Goal: Task Accomplishment & Management: Complete application form

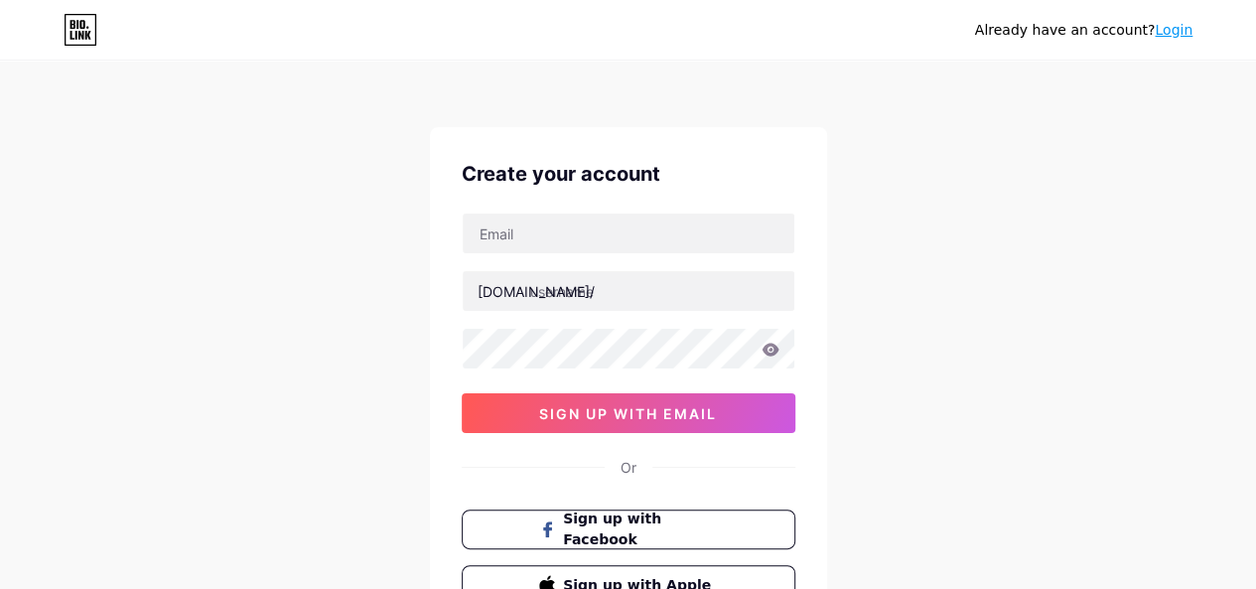
click at [1165, 22] on link "Login" at bounding box center [1173, 30] width 38 height 16
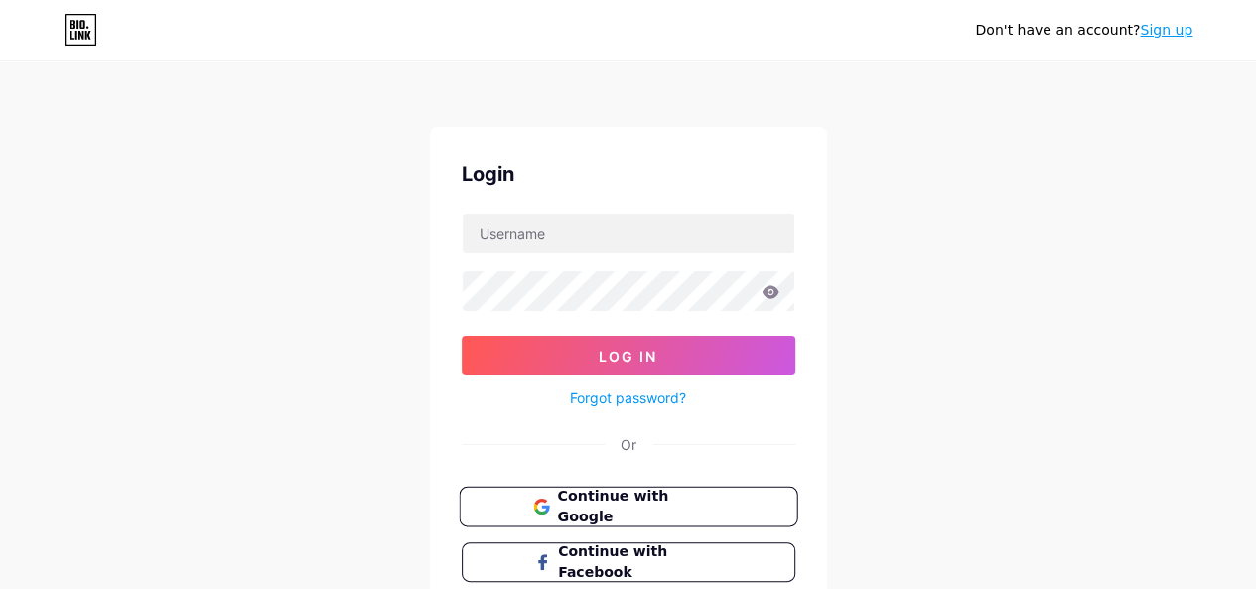
click at [614, 507] on span "Continue with Google" at bounding box center [640, 506] width 166 height 43
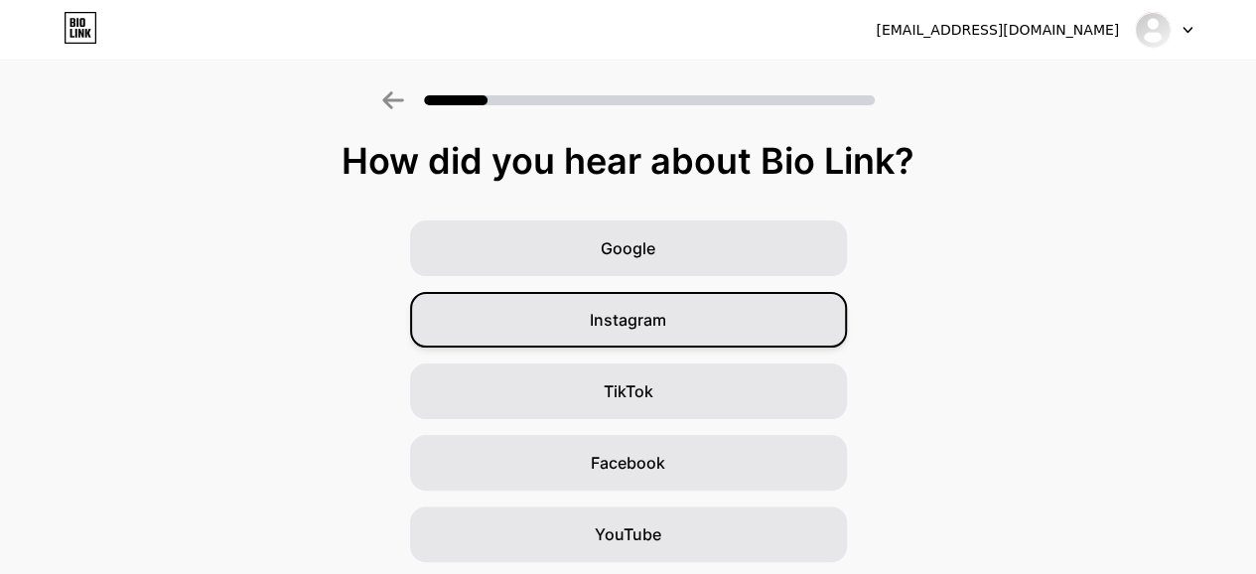
click at [666, 323] on span "Instagram" at bounding box center [628, 320] width 76 height 24
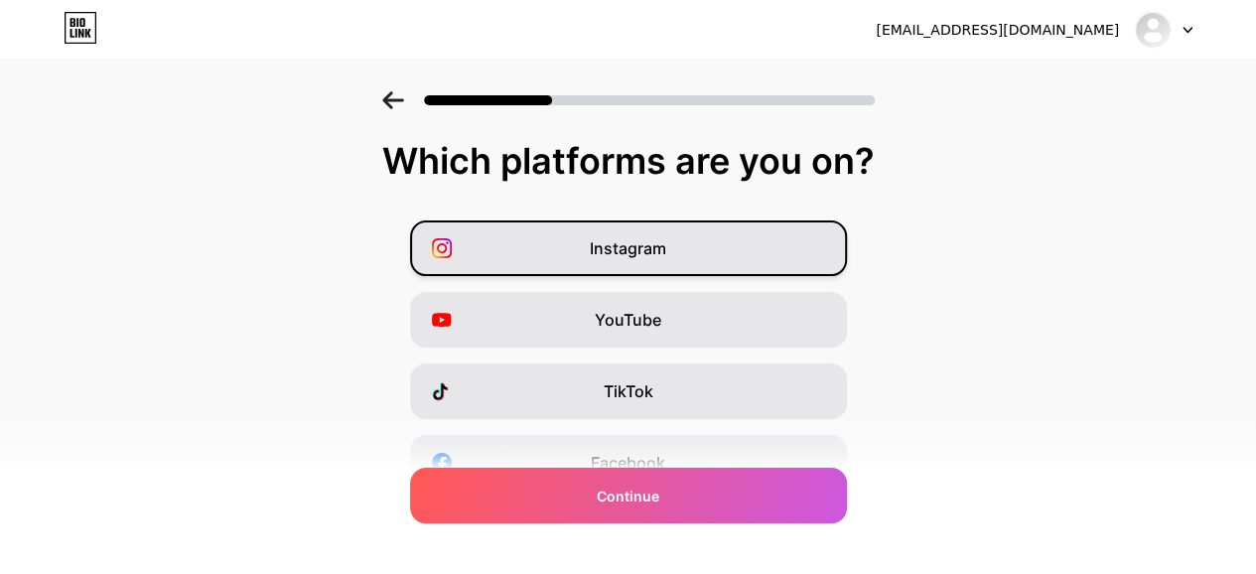
click at [494, 243] on div "Instagram" at bounding box center [628, 248] width 437 height 56
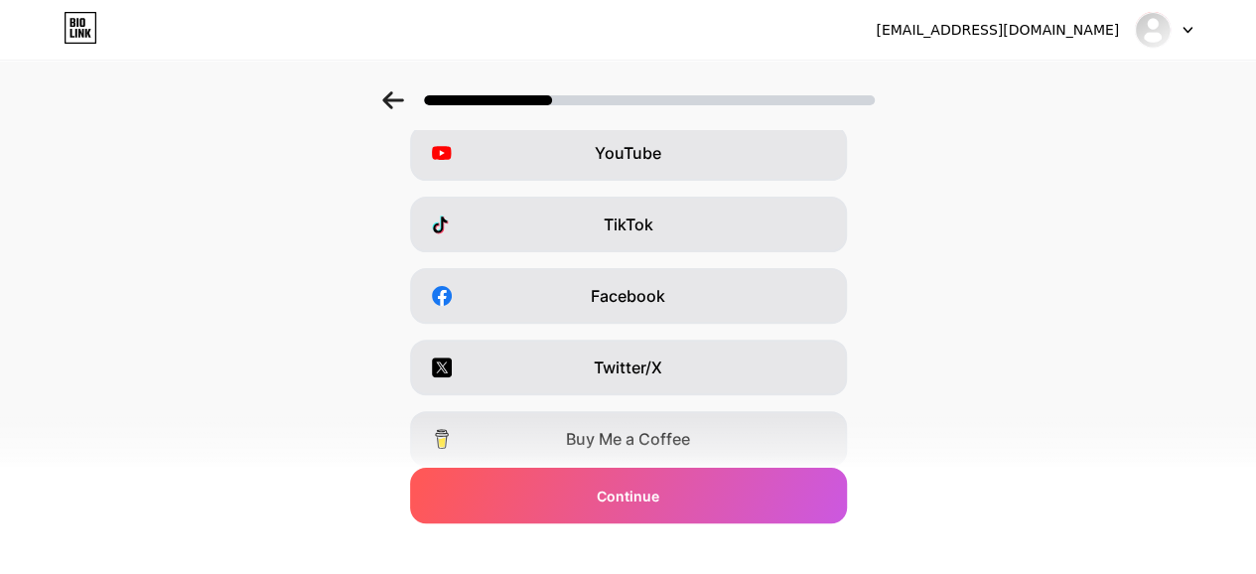
scroll to position [199, 0]
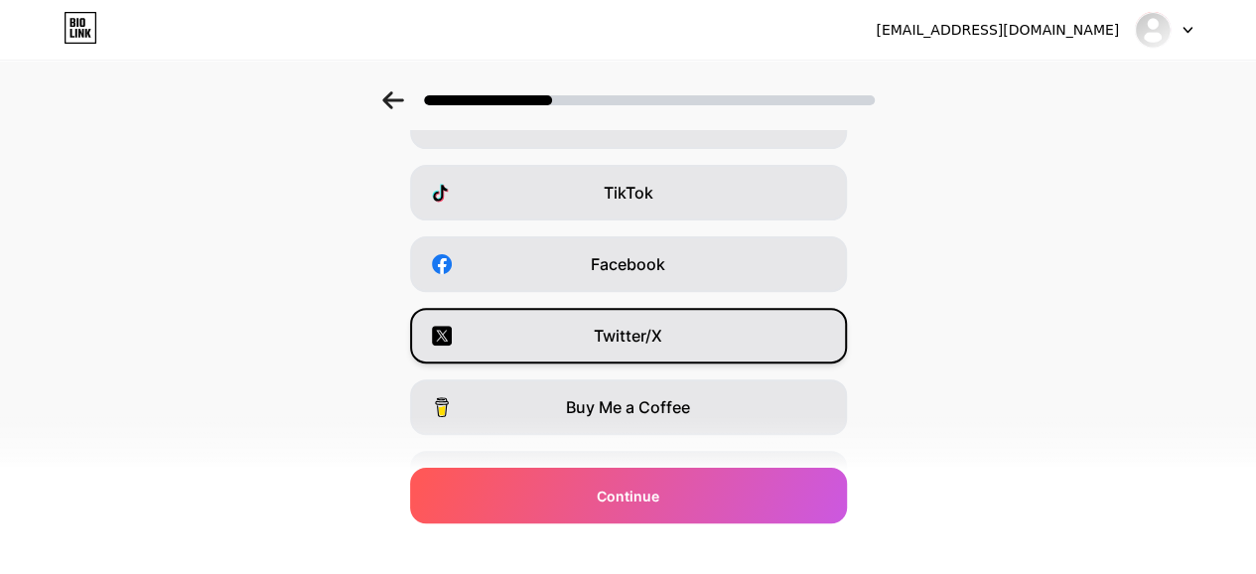
click at [662, 346] on span "Twitter/X" at bounding box center [628, 336] width 68 height 24
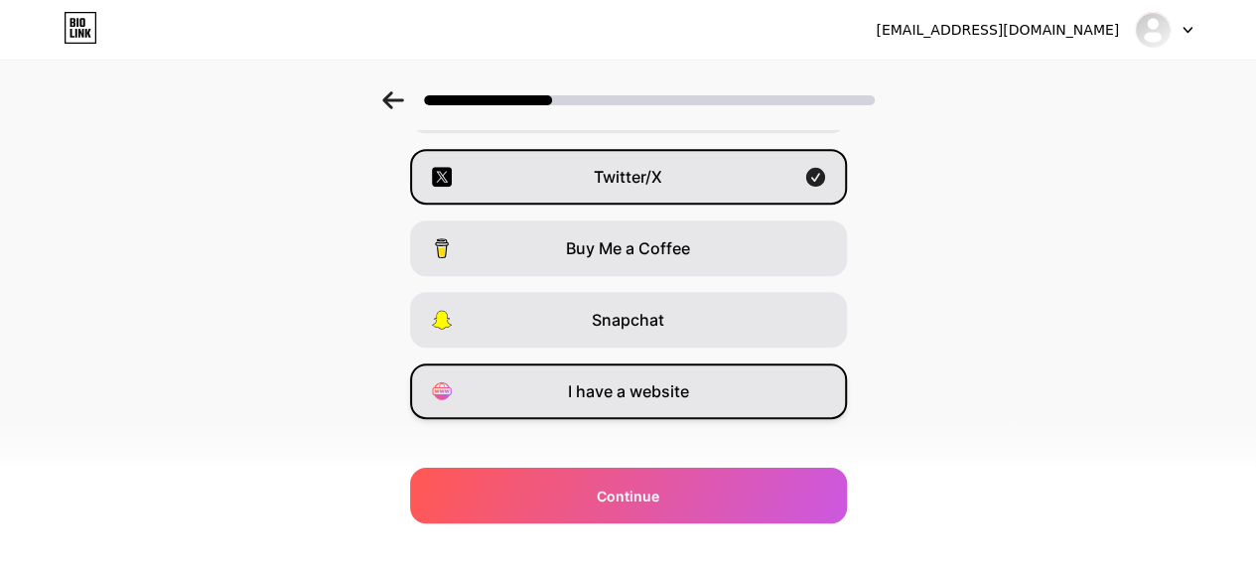
scroll to position [381, 0]
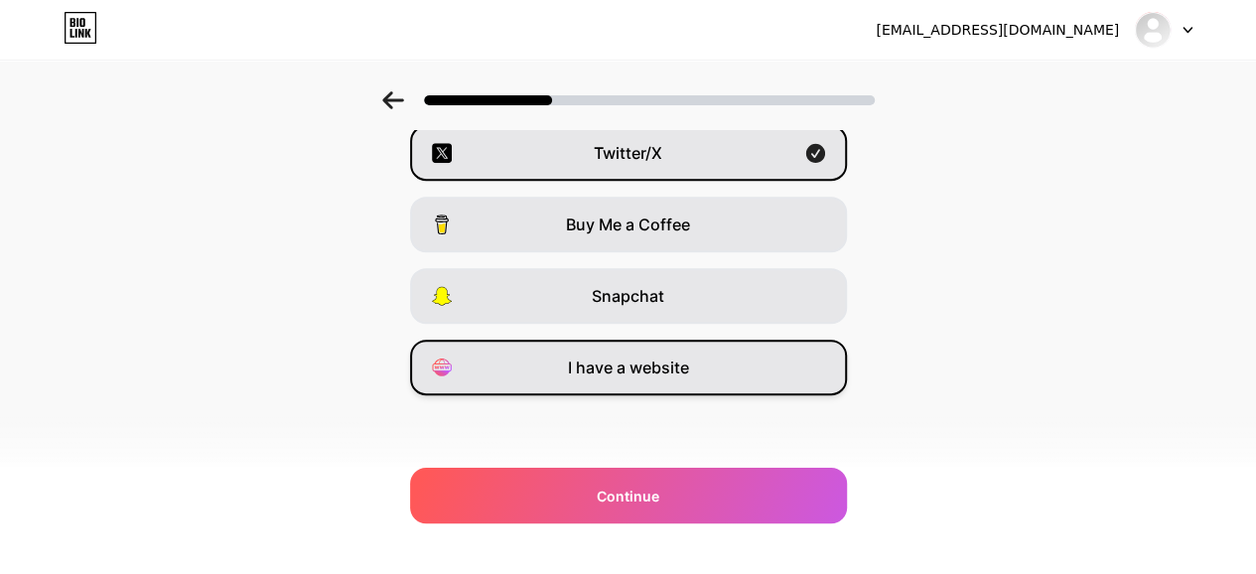
click at [643, 372] on span "I have a website" at bounding box center [628, 367] width 121 height 24
click at [596, 360] on span "I have a website" at bounding box center [628, 367] width 121 height 24
click at [677, 372] on span "I have a website" at bounding box center [628, 367] width 121 height 24
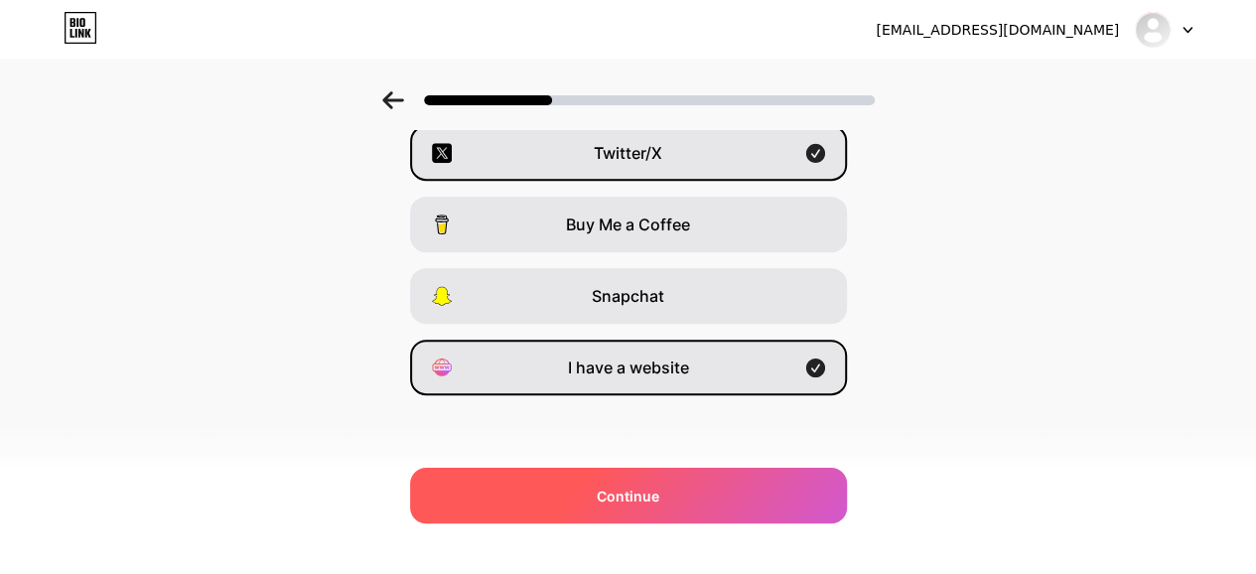
click at [637, 499] on span "Continue" at bounding box center [628, 495] width 63 height 21
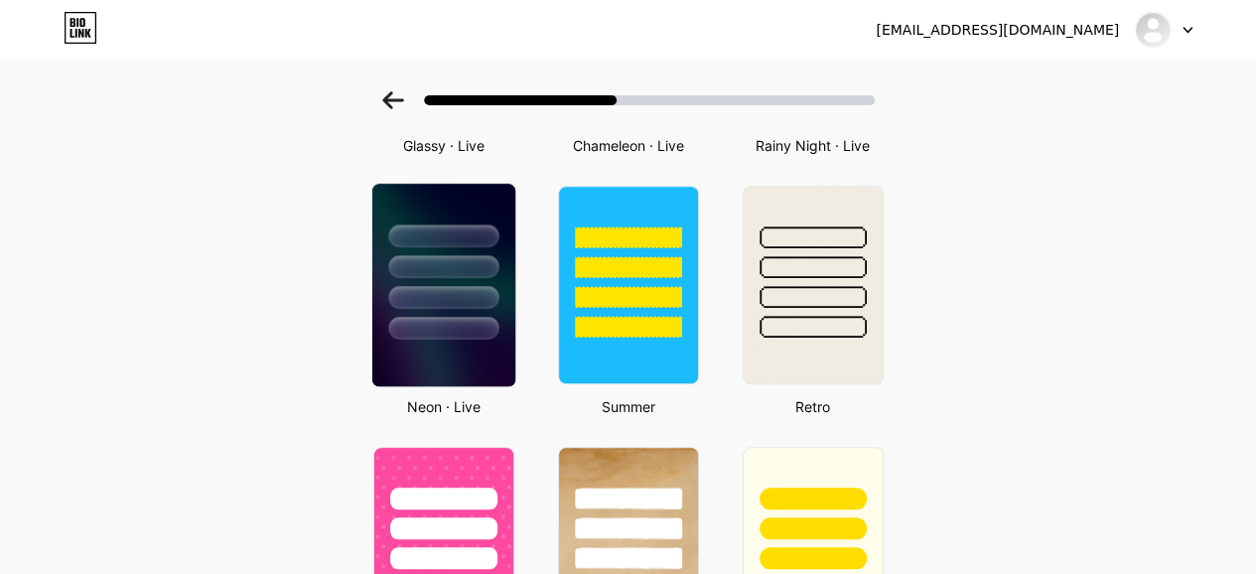
scroll to position [794, 0]
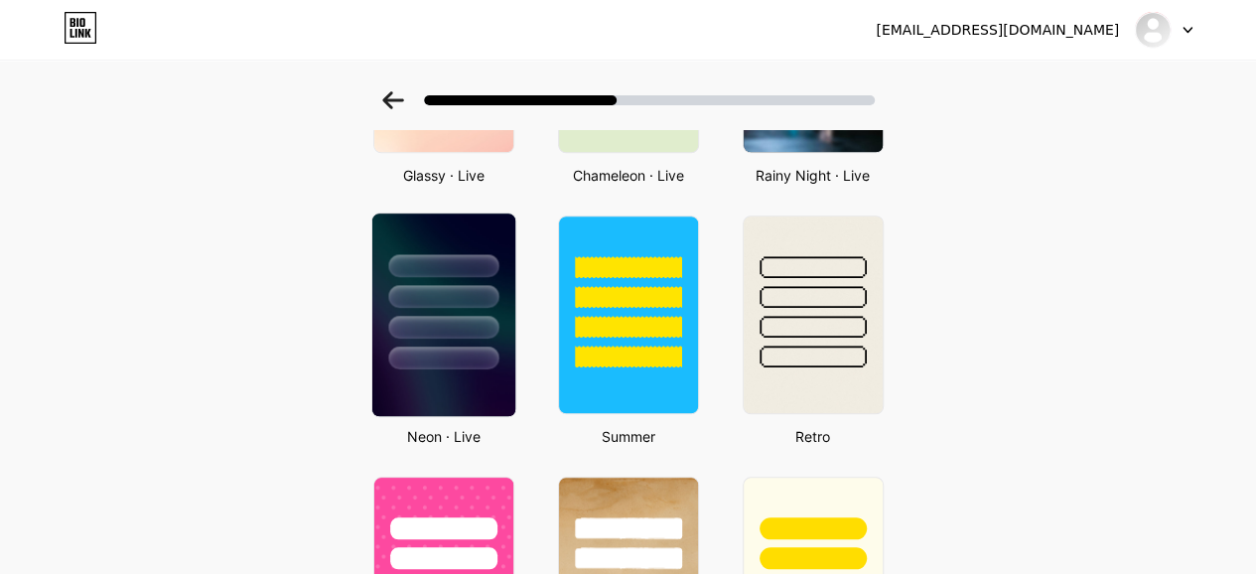
click at [383, 295] on div at bounding box center [442, 291] width 143 height 156
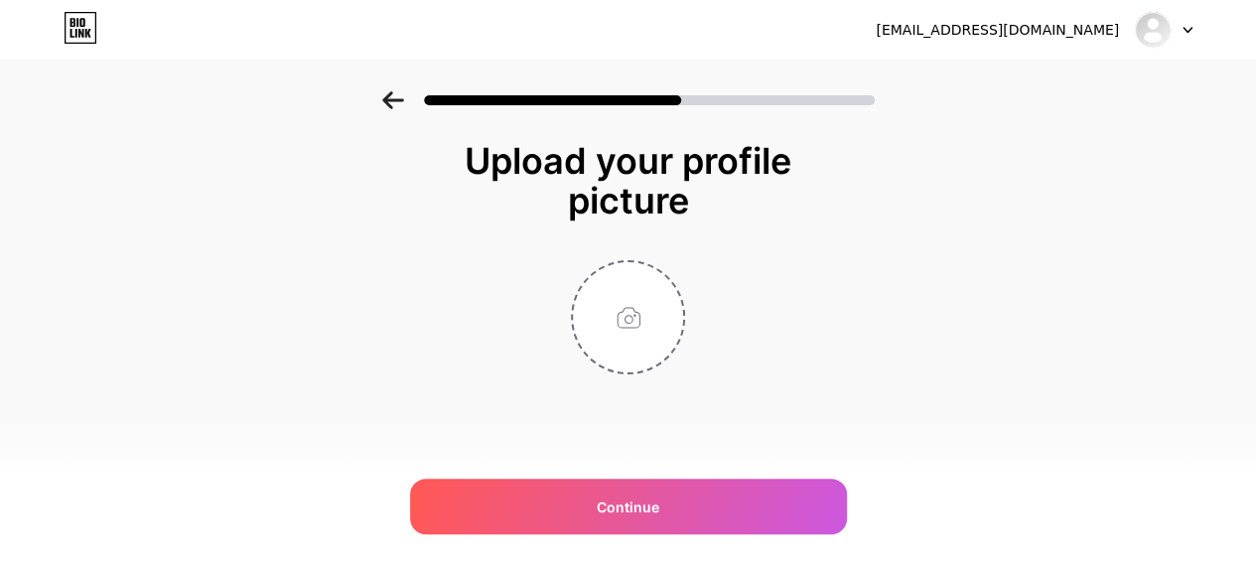
scroll to position [0, 0]
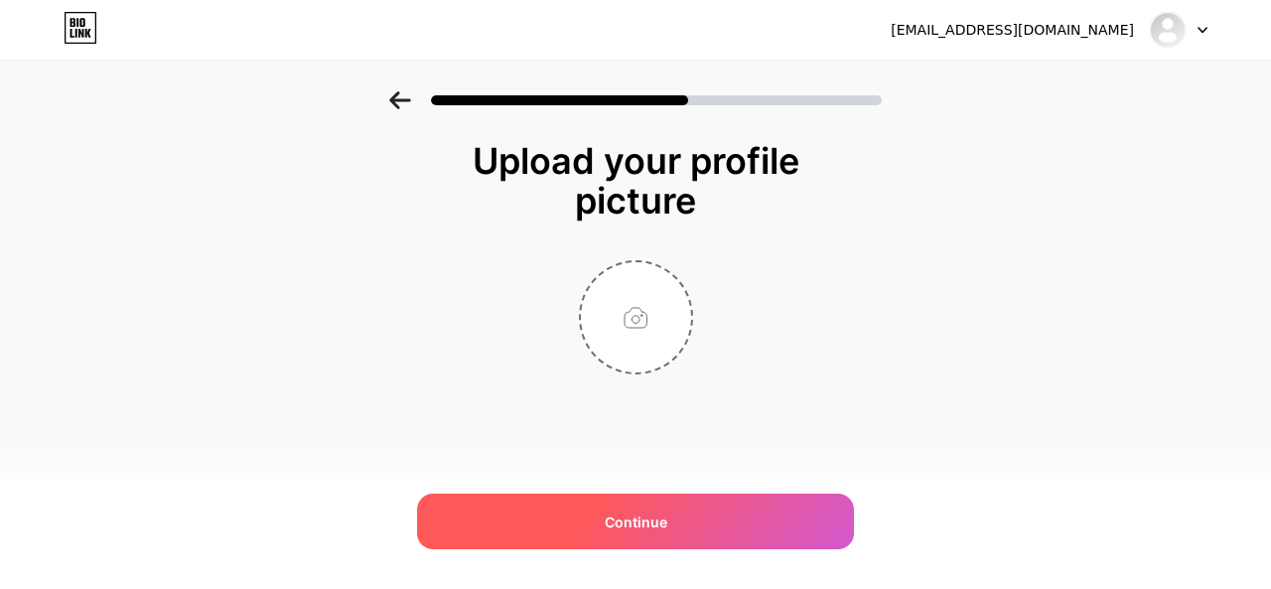
click at [609, 509] on div "Continue" at bounding box center [635, 521] width 437 height 56
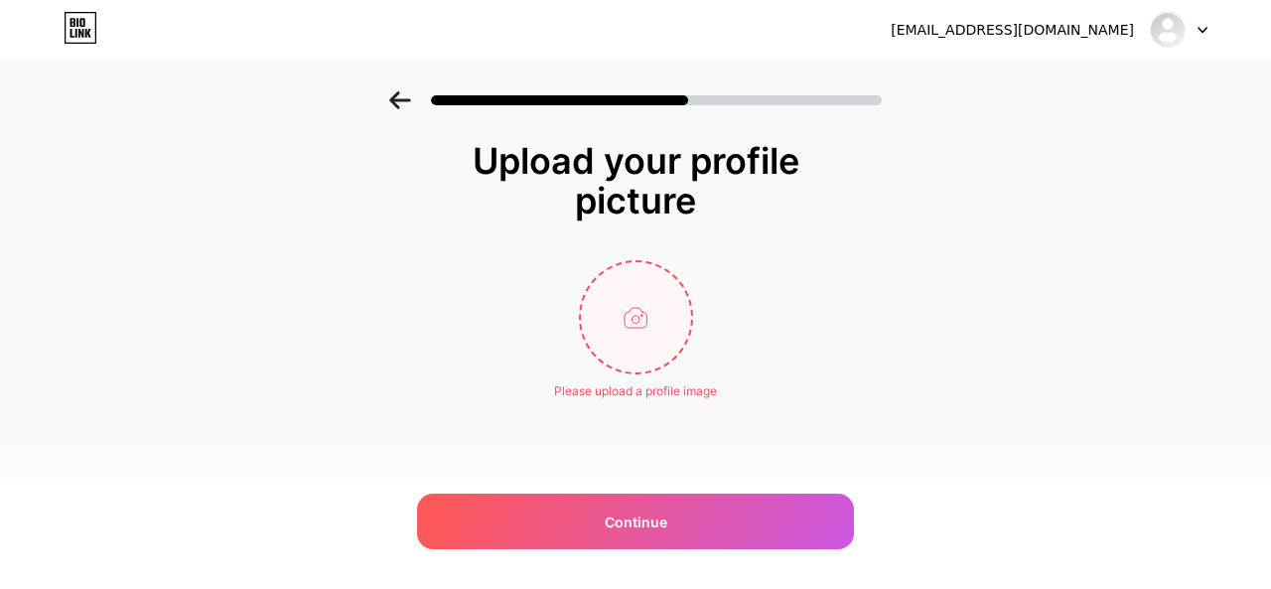
click at [633, 328] on input "file" at bounding box center [636, 317] width 110 height 110
type input "C:\fakepath\5922501220054977185_120.jpg"
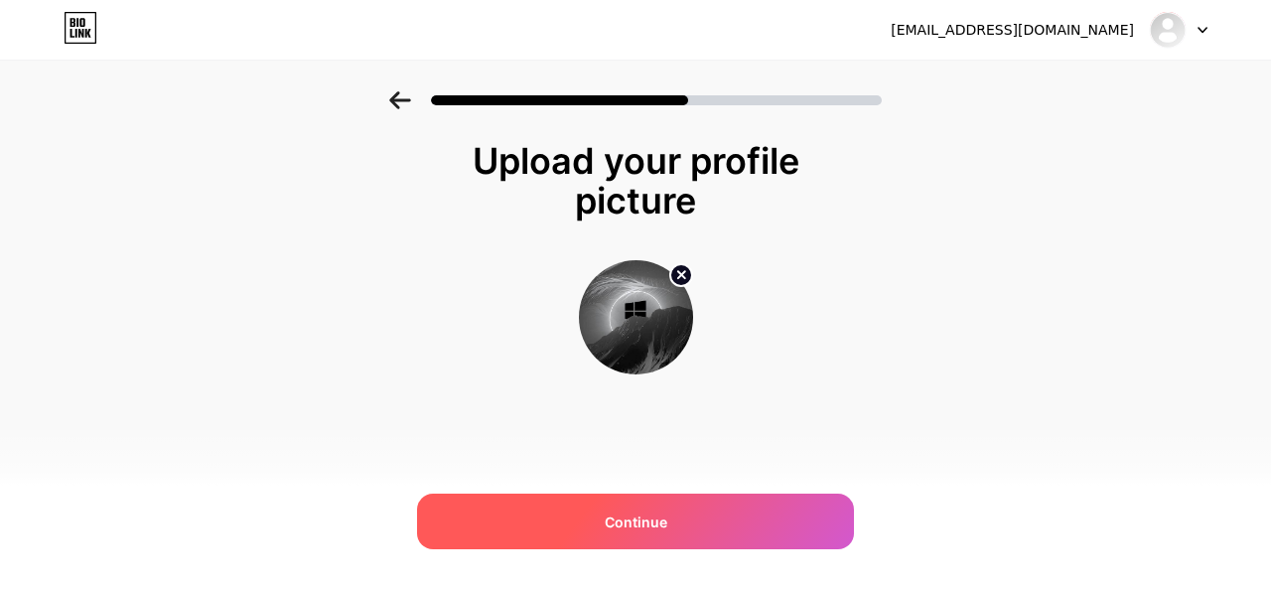
click at [638, 513] on span "Continue" at bounding box center [636, 521] width 63 height 21
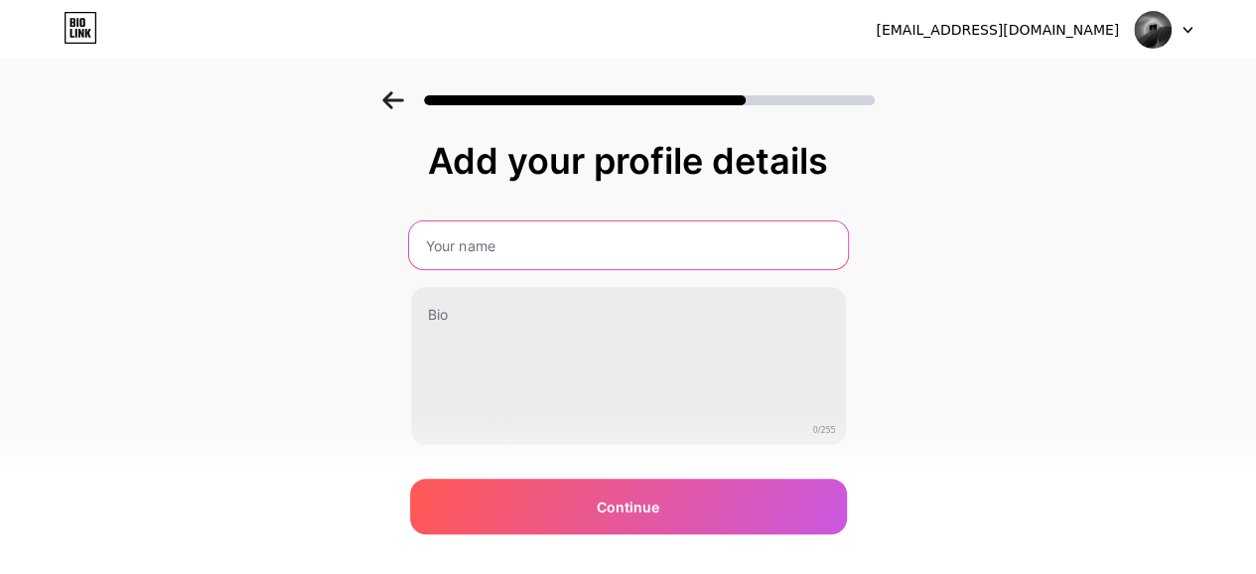
click at [495, 247] on input "text" at bounding box center [627, 245] width 439 height 48
type input "w"
type input "[PERSON_NAME]"
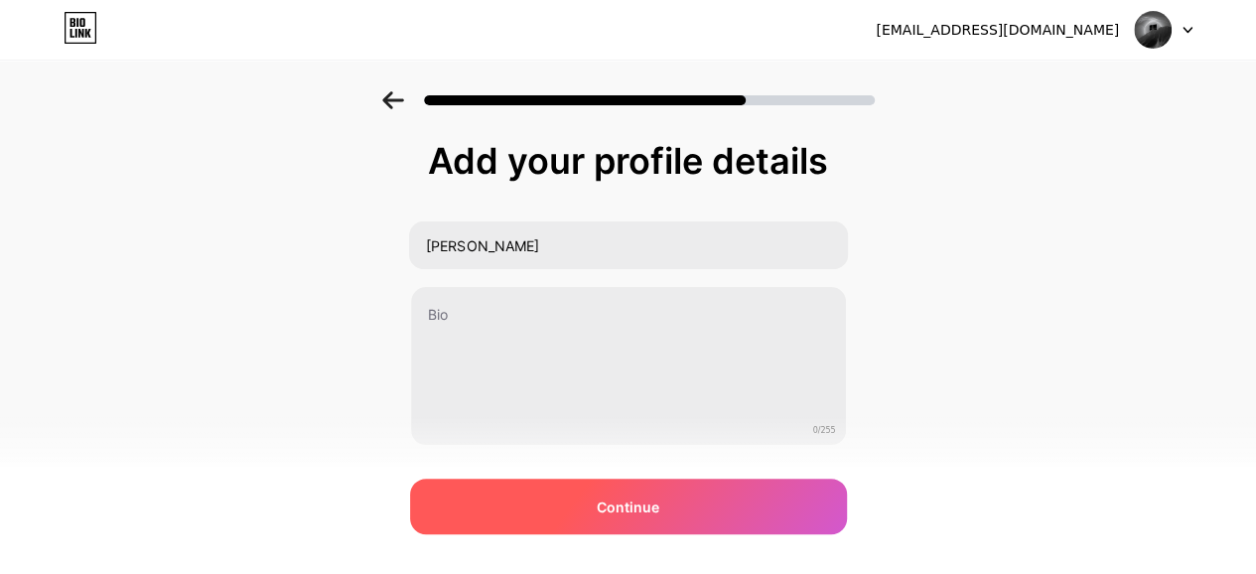
click at [570, 525] on div "Continue" at bounding box center [628, 506] width 437 height 56
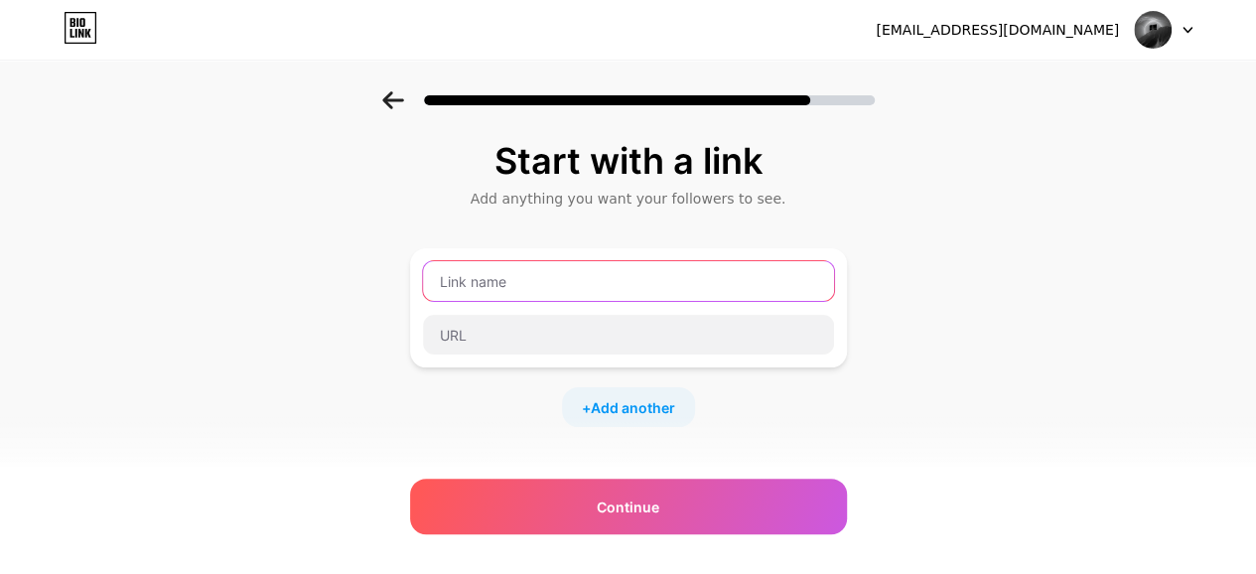
click at [584, 283] on input "text" at bounding box center [628, 281] width 411 height 40
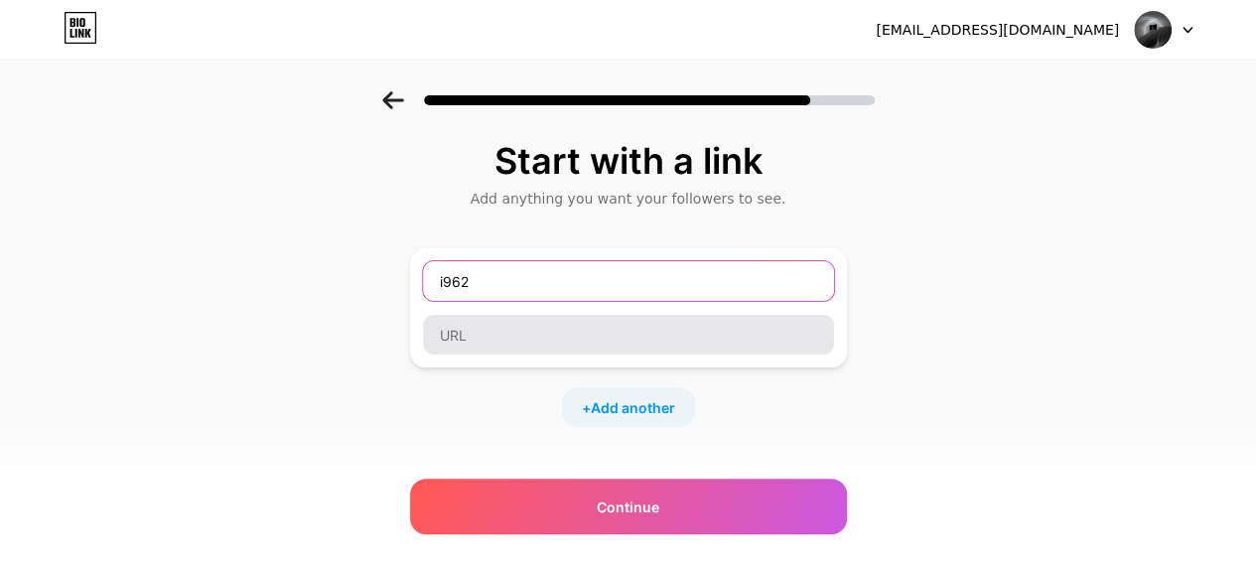
type input "i962"
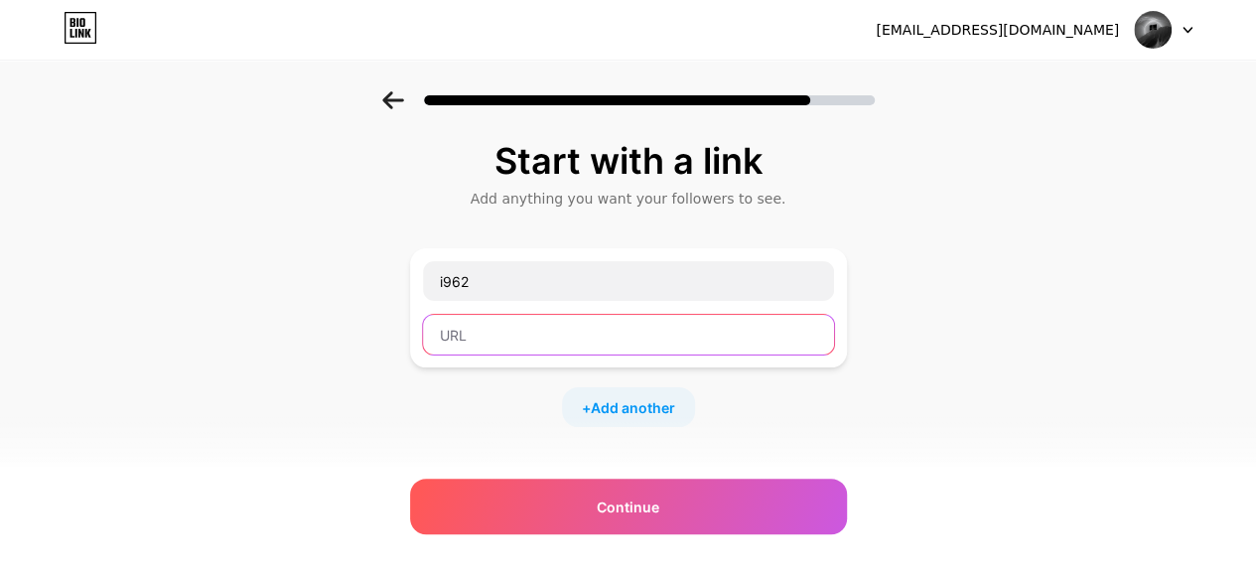
click at [552, 341] on input "text" at bounding box center [628, 335] width 411 height 40
click at [497, 329] on input "text" at bounding box center [628, 335] width 411 height 40
paste input "[URL][DOMAIN_NAME][DOMAIN_NAME]"
click at [799, 338] on input "[URL][DOMAIN_NAME][DOMAIN_NAME]" at bounding box center [628, 335] width 411 height 40
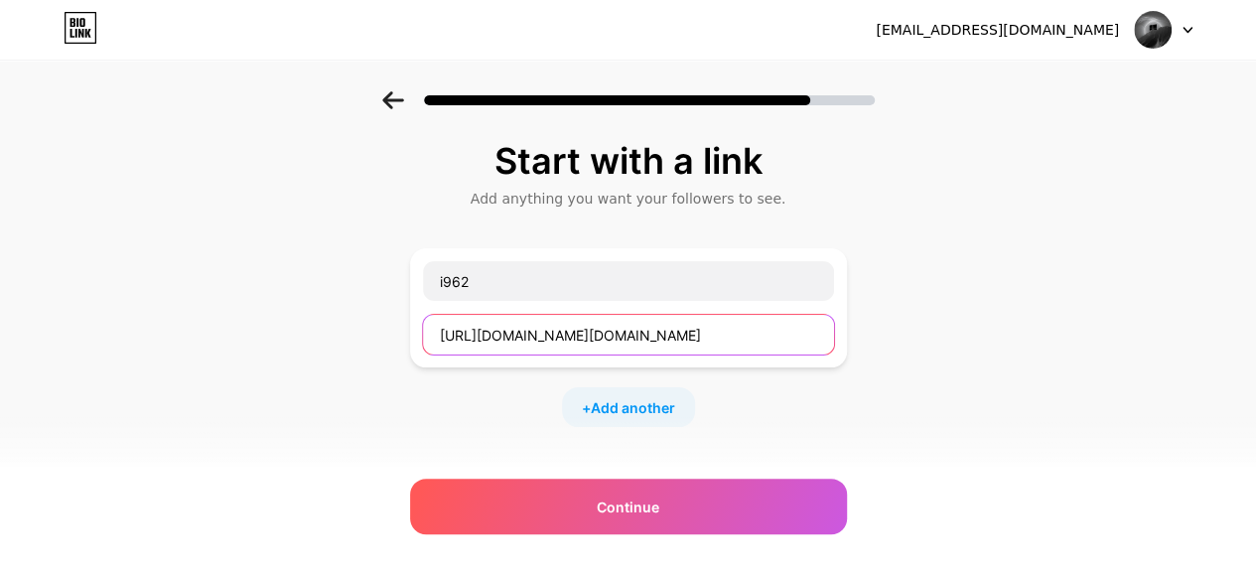
click at [799, 338] on input "[URL][DOMAIN_NAME][DOMAIN_NAME]" at bounding box center [628, 335] width 411 height 40
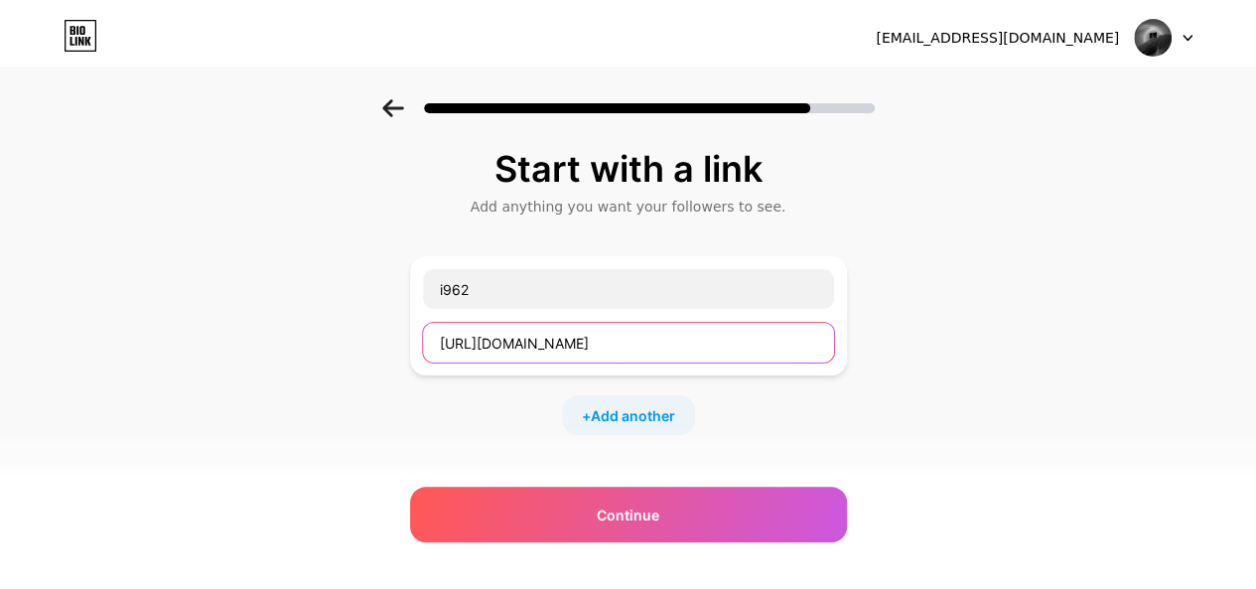
scroll to position [0, 0]
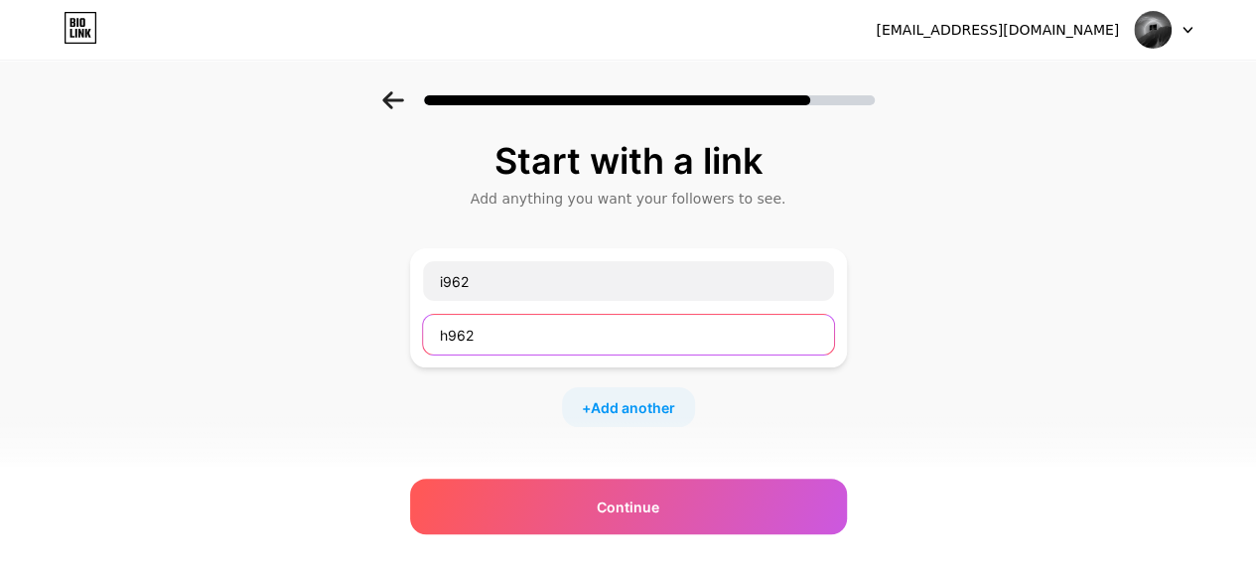
type input "962"
click at [824, 322] on input "962" at bounding box center [628, 335] width 411 height 40
click at [526, 334] on input "text" at bounding box center [628, 335] width 411 height 40
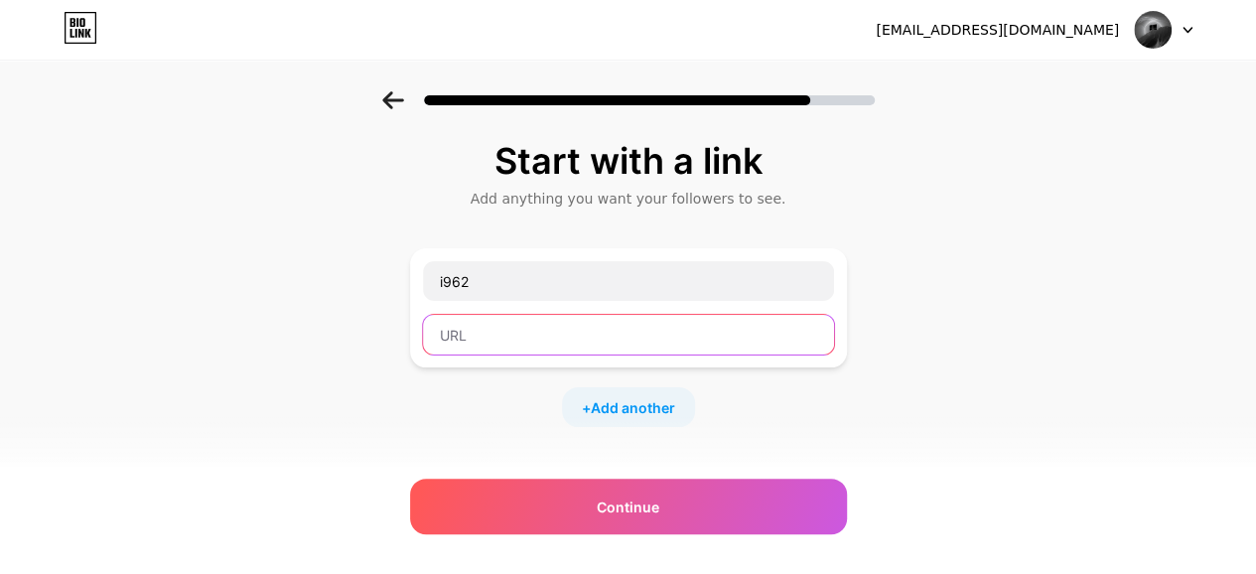
paste input "[URL][DOMAIN_NAME]"
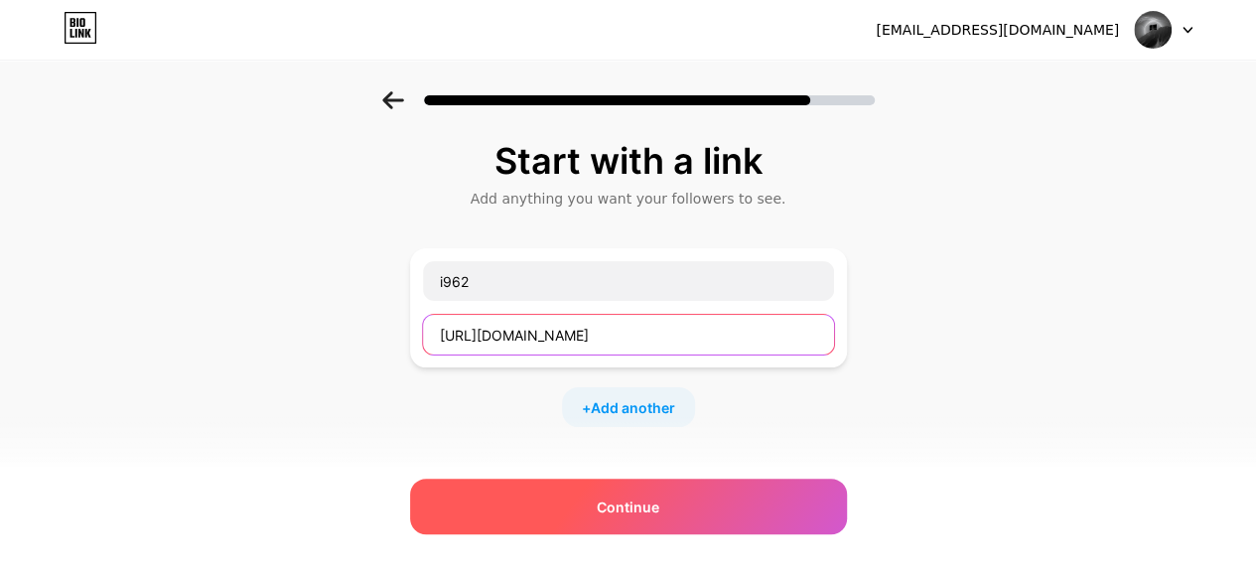
type input "[URL][DOMAIN_NAME]"
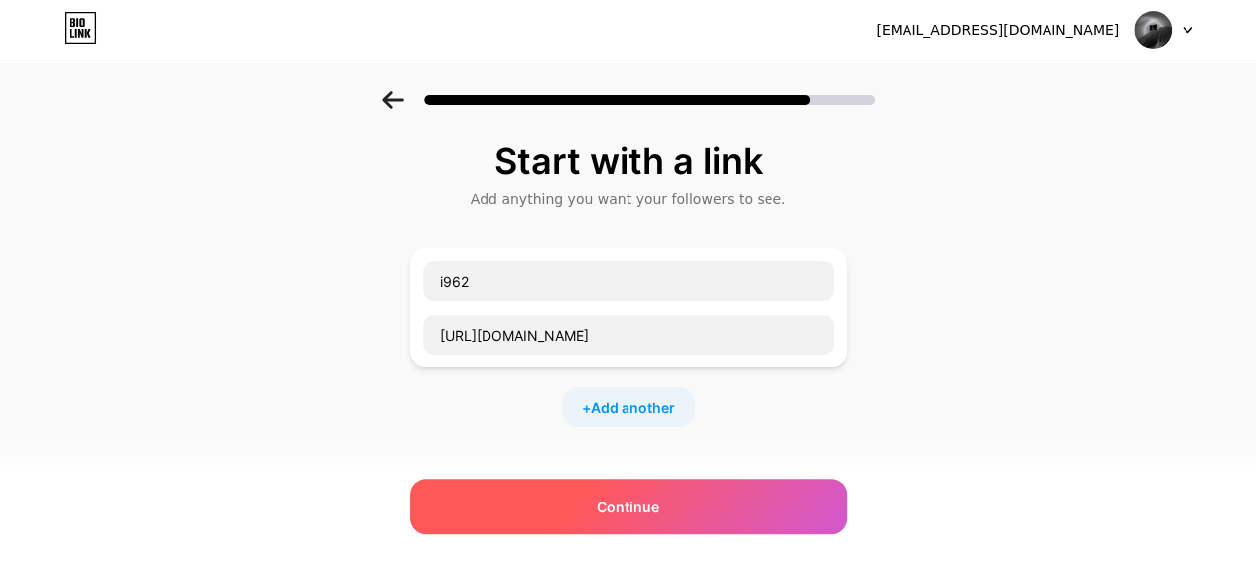
click at [688, 485] on div "Continue" at bounding box center [628, 506] width 437 height 56
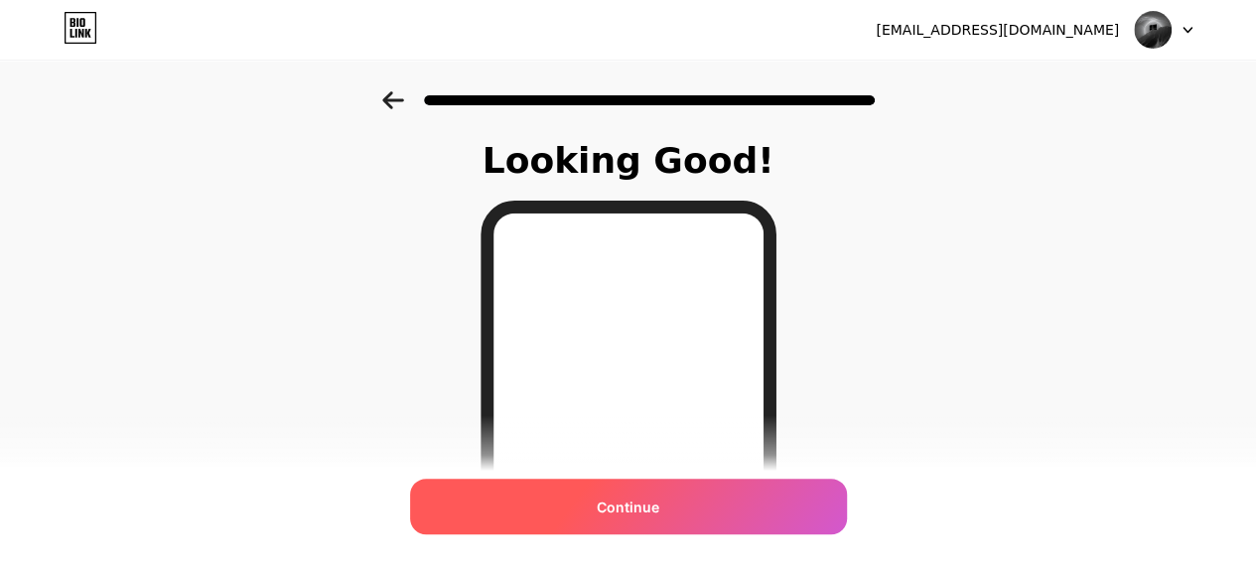
click at [686, 497] on div "Continue" at bounding box center [628, 506] width 437 height 56
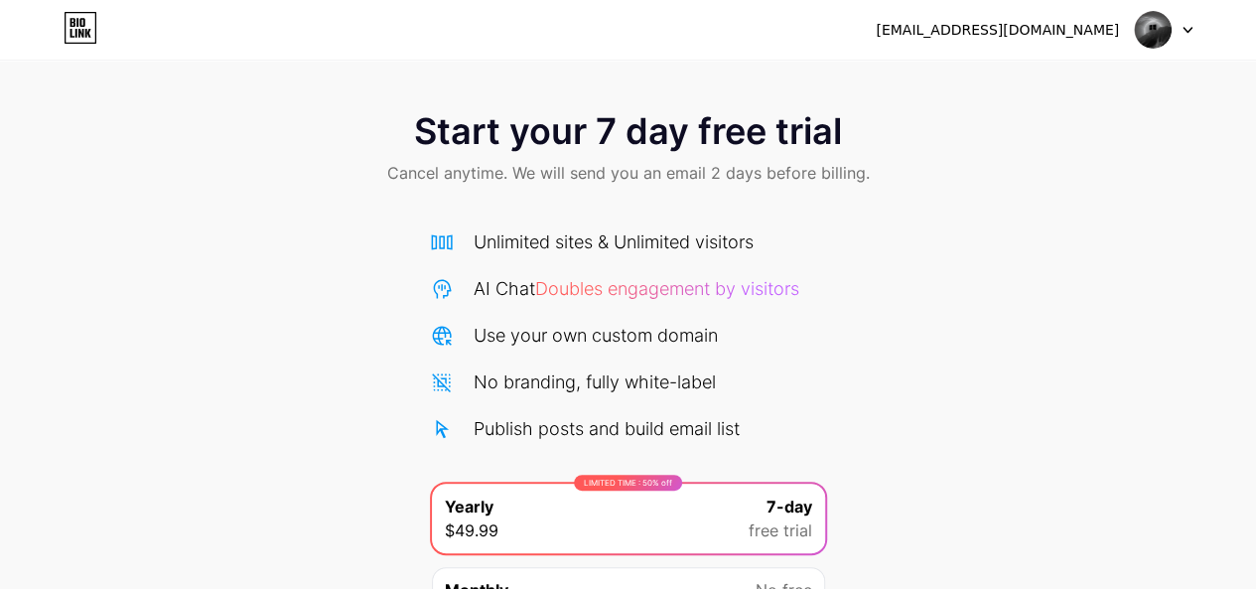
click at [1188, 196] on div "Start your 7 day free trial Cancel anytime. We will send you an email 2 days be…" at bounding box center [628, 149] width 1256 height 117
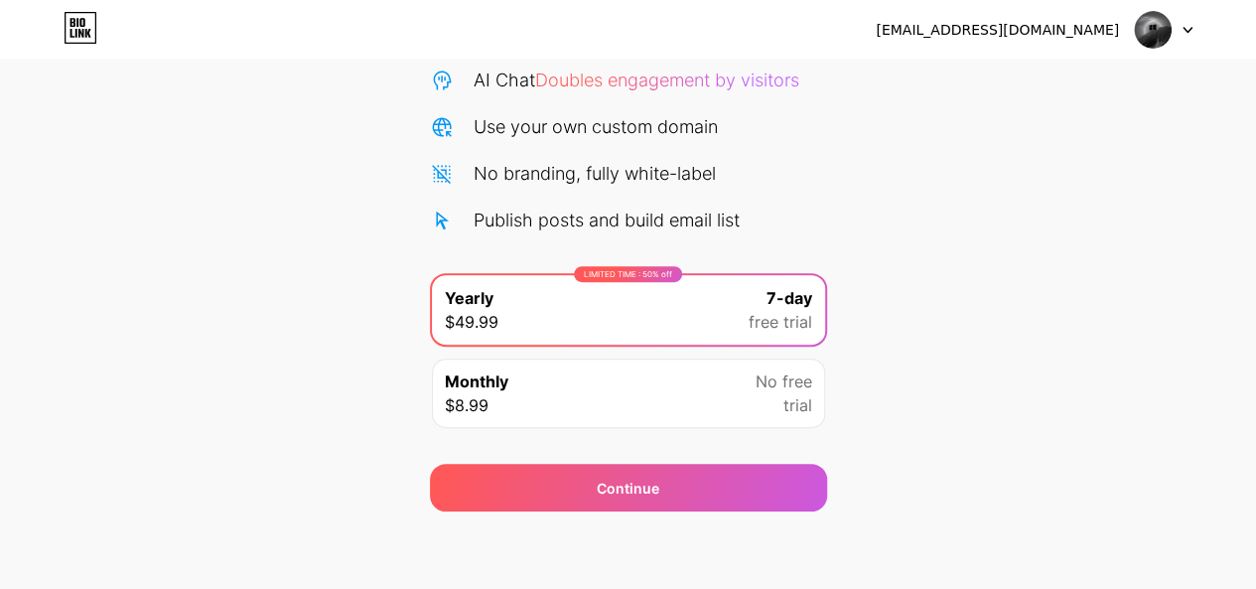
click at [1009, 318] on div "Start your 7 day free trial Cancel anytime. We will send you an email 2 days be…" at bounding box center [628, 197] width 1256 height 628
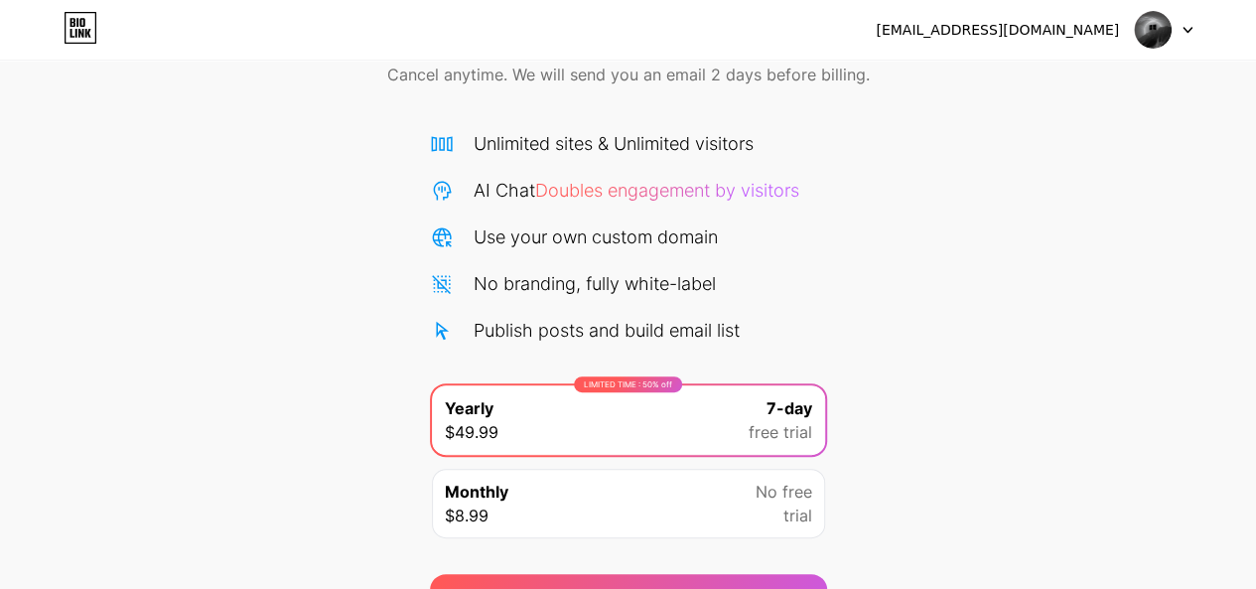
scroll to position [0, 0]
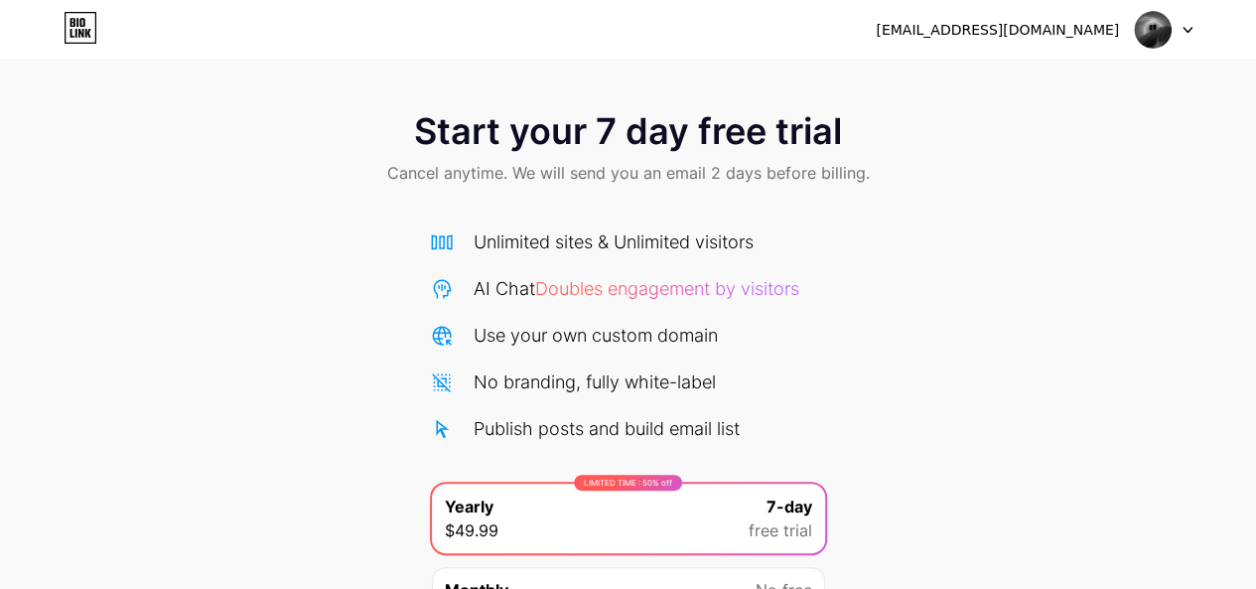
click at [600, 122] on span "Start your 7 day free trial" at bounding box center [628, 131] width 428 height 40
click at [1189, 25] on div at bounding box center [1164, 30] width 58 height 36
click at [955, 196] on div "Start your 7 day free trial Cancel anytime. We will send you an email 2 days be…" at bounding box center [628, 149] width 1256 height 117
click at [59, 25] on div "[EMAIL_ADDRESS][DOMAIN_NAME] Logout" at bounding box center [628, 30] width 1256 height 36
click at [266, 370] on div "Start your 7 day free trial Cancel anytime. We will send you an email 2 days be…" at bounding box center [628, 405] width 1256 height 628
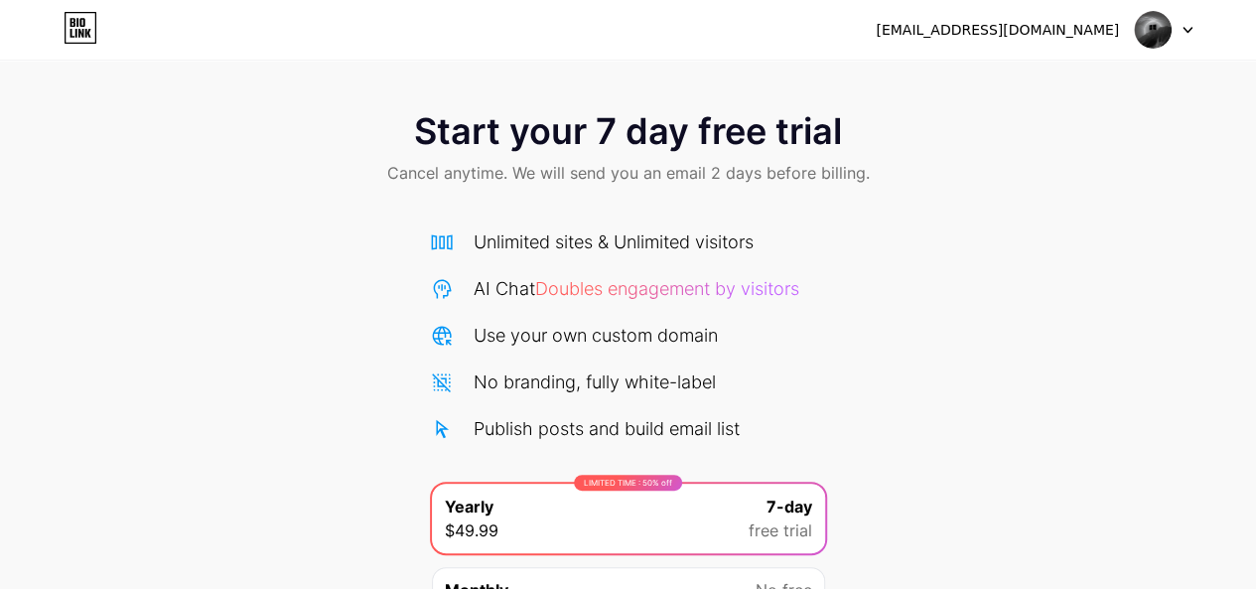
drag, startPoint x: 1213, startPoint y: 389, endPoint x: 1034, endPoint y: 424, distance: 182.0
click at [1208, 394] on div "Start your 7 day free trial Cancel anytime. We will send you an email 2 days be…" at bounding box center [628, 405] width 1256 height 628
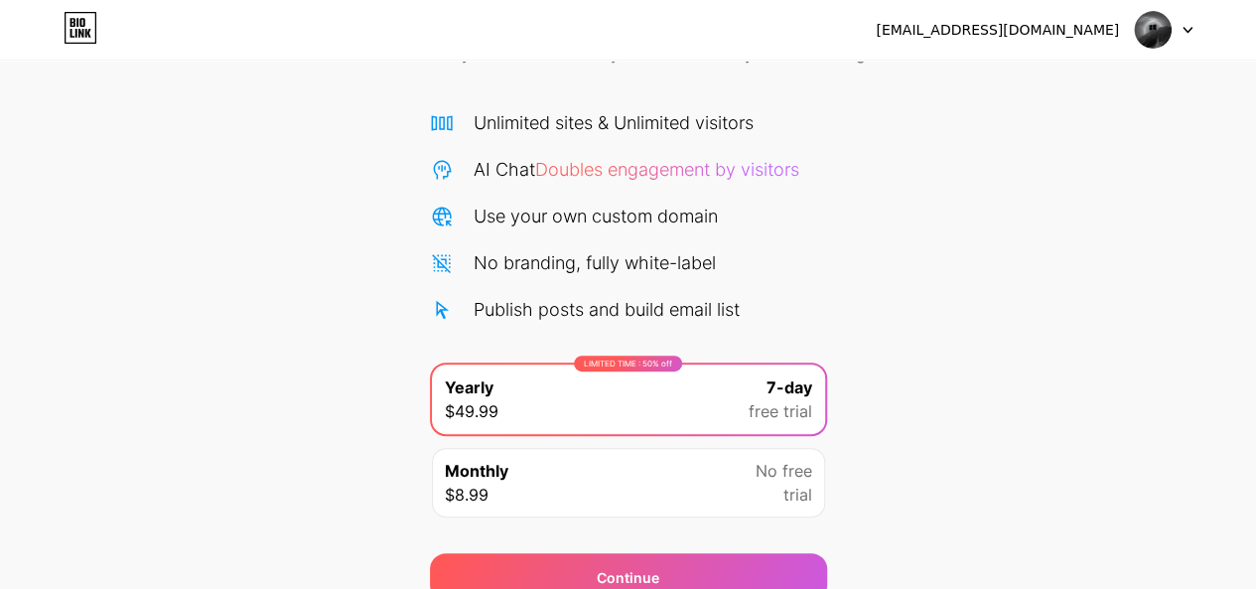
scroll to position [208, 0]
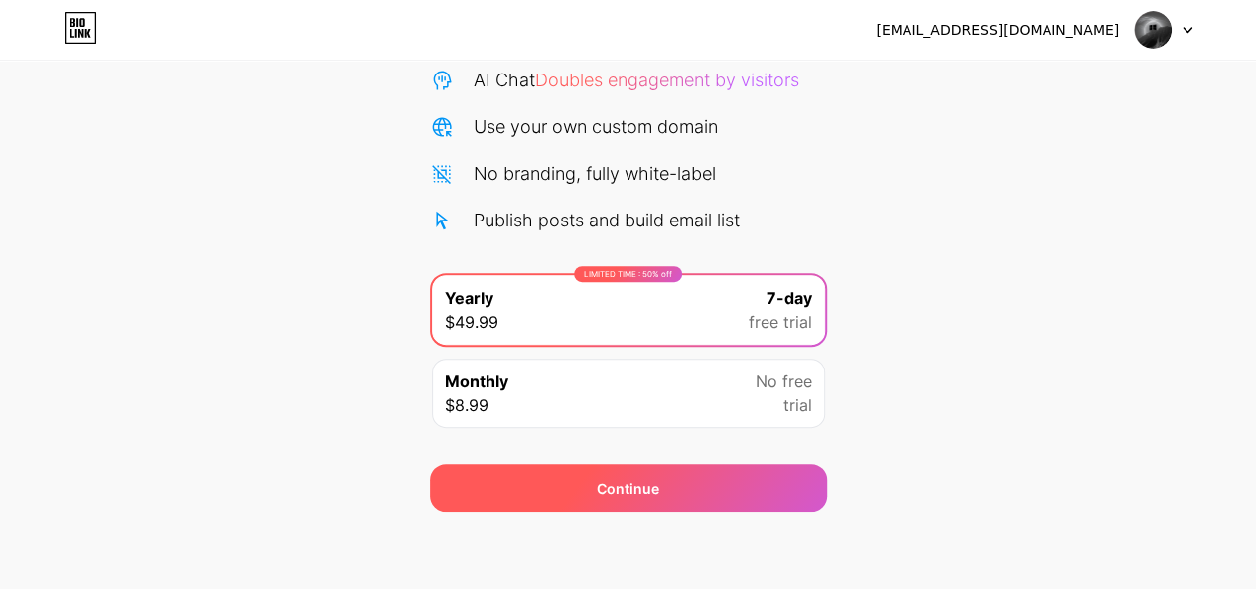
click at [528, 473] on div "Continue" at bounding box center [628, 488] width 397 height 48
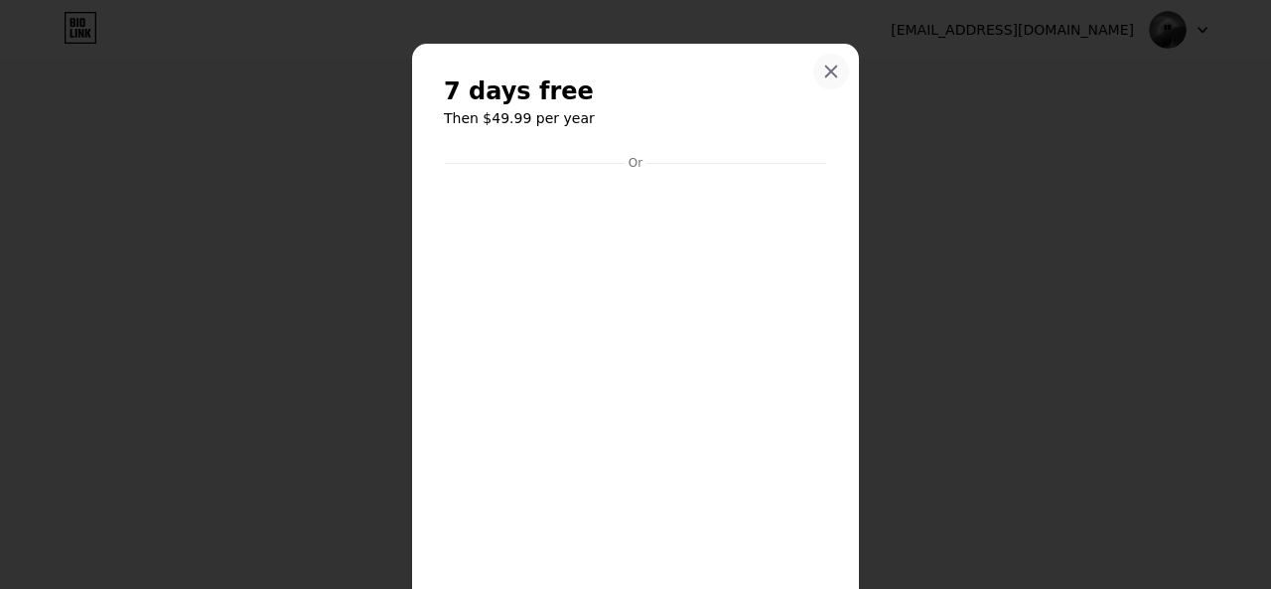
click at [822, 63] on div at bounding box center [831, 72] width 36 height 36
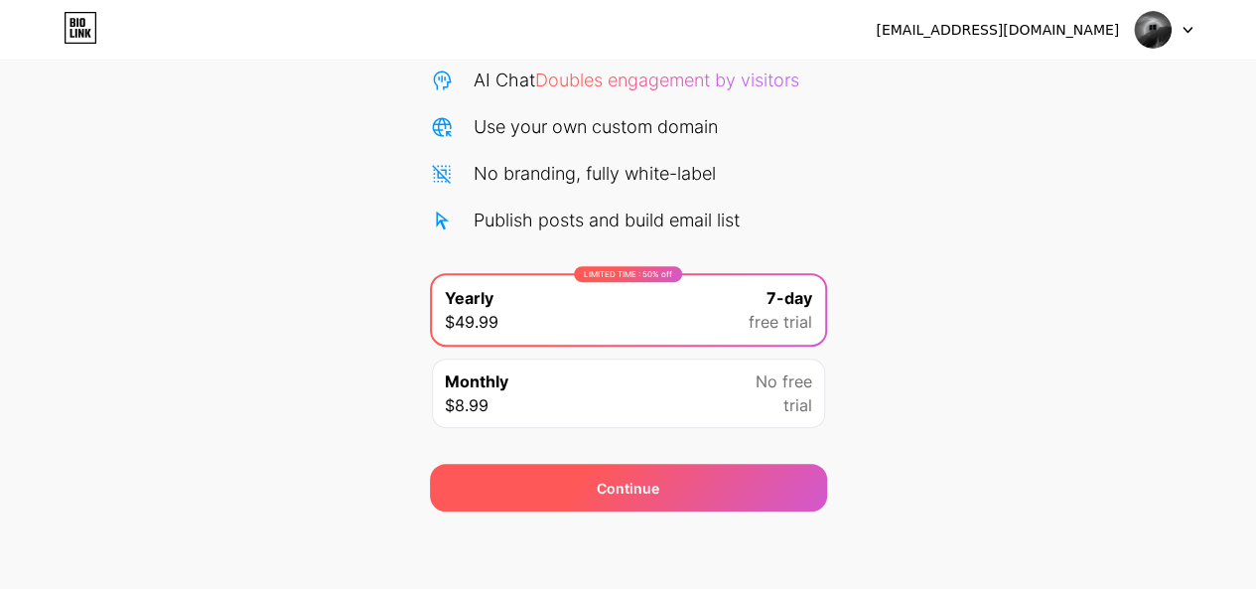
click at [693, 487] on div "Continue" at bounding box center [628, 488] width 397 height 48
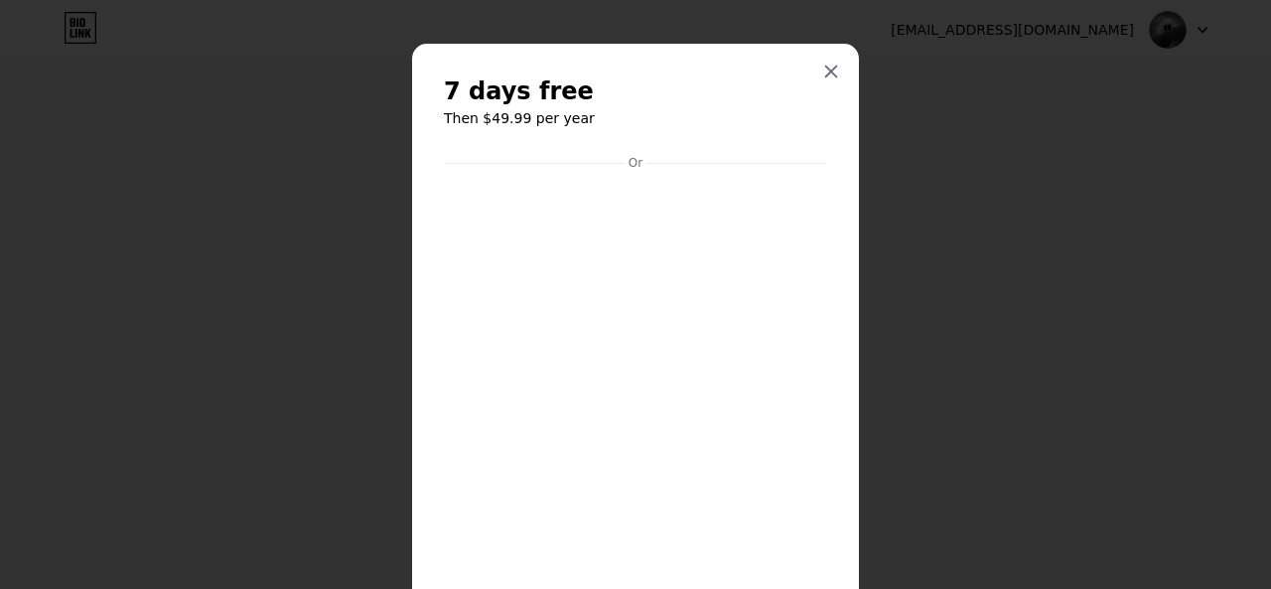
click at [827, 72] on icon at bounding box center [831, 72] width 16 height 16
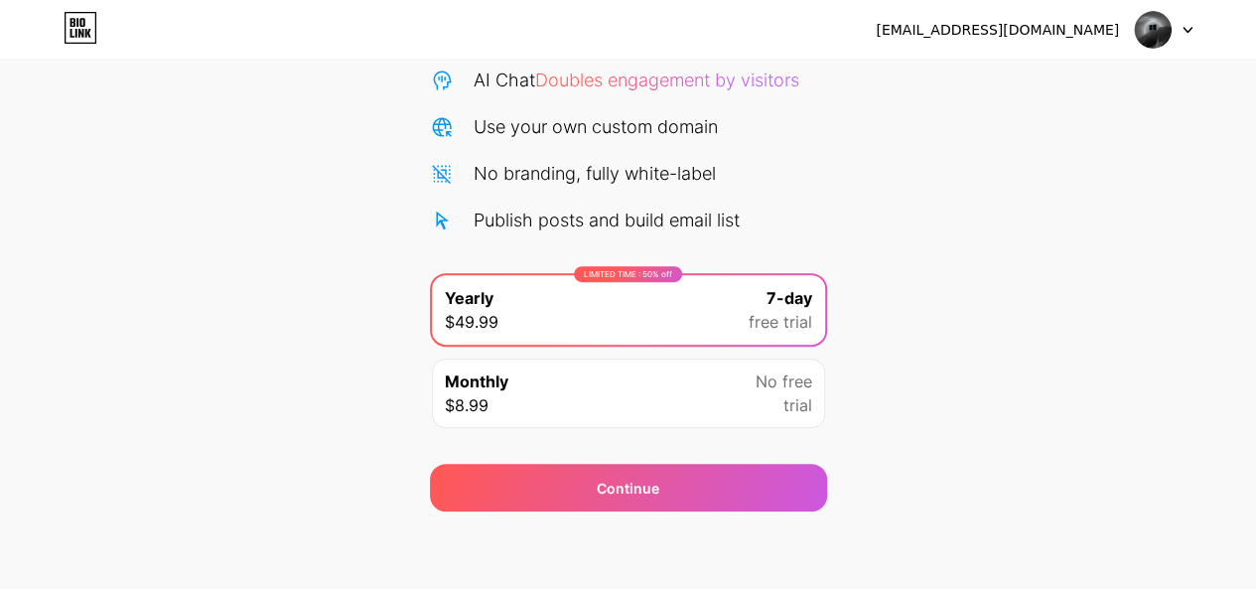
click at [737, 394] on div "Monthly $8.99 No free trial" at bounding box center [628, 392] width 393 height 69
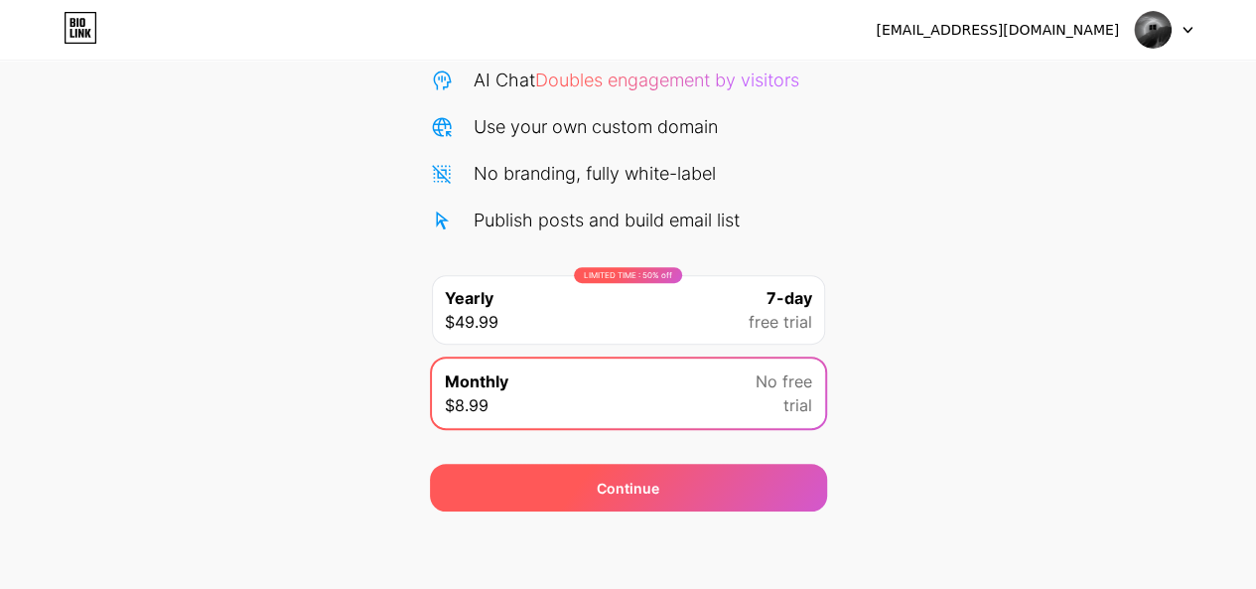
click at [725, 472] on div "Continue" at bounding box center [628, 488] width 397 height 48
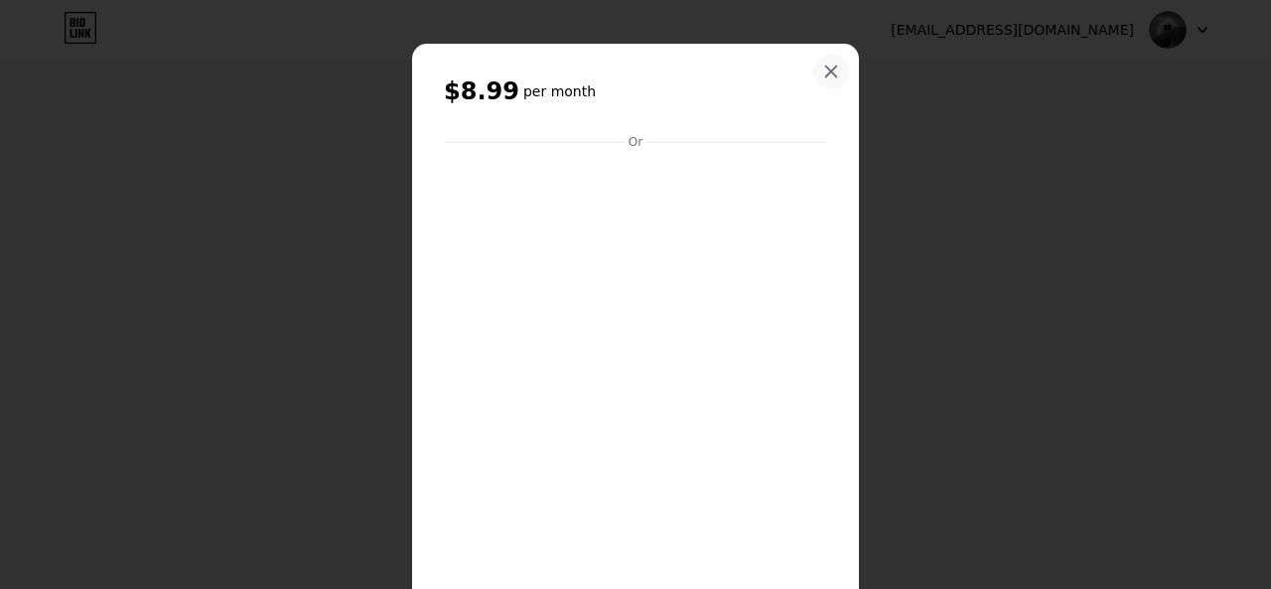
click at [824, 73] on icon at bounding box center [831, 72] width 16 height 16
